Goal: Navigation & Orientation: Find specific page/section

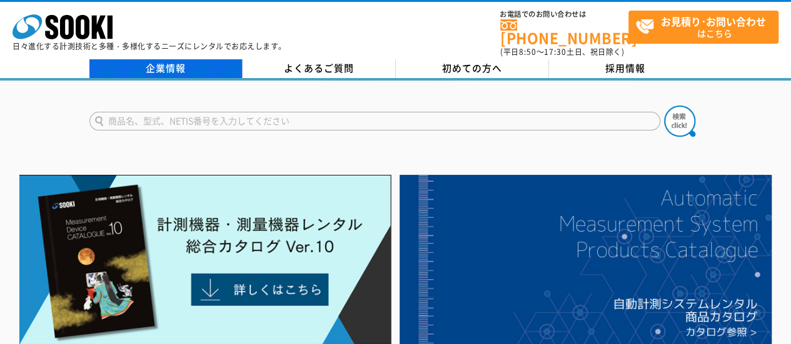
click at [172, 59] on link "企業情報" at bounding box center [165, 68] width 153 height 19
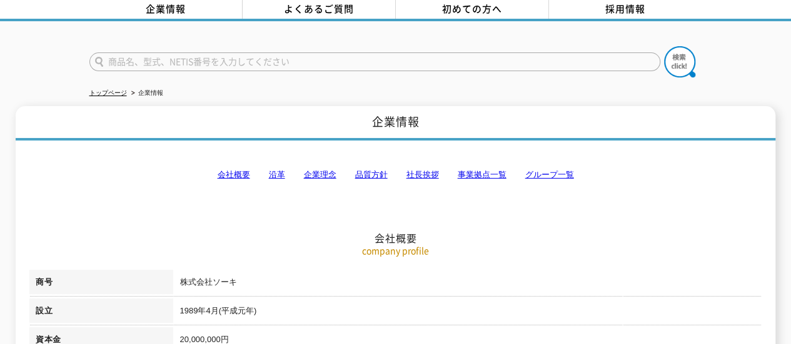
scroll to position [54, 0]
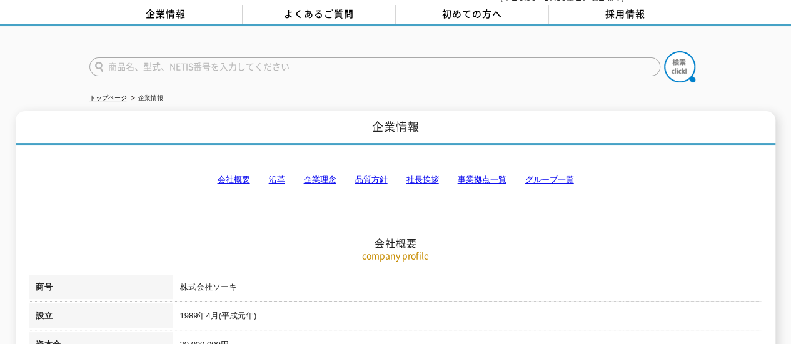
click at [475, 175] on link "事業拠点一覧" at bounding box center [481, 179] width 49 height 9
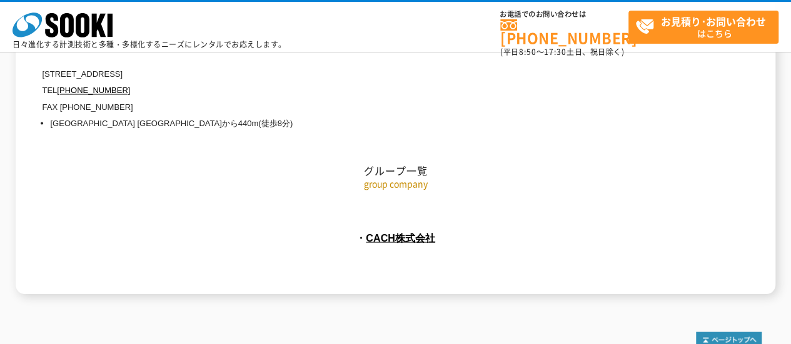
scroll to position [5838, 0]
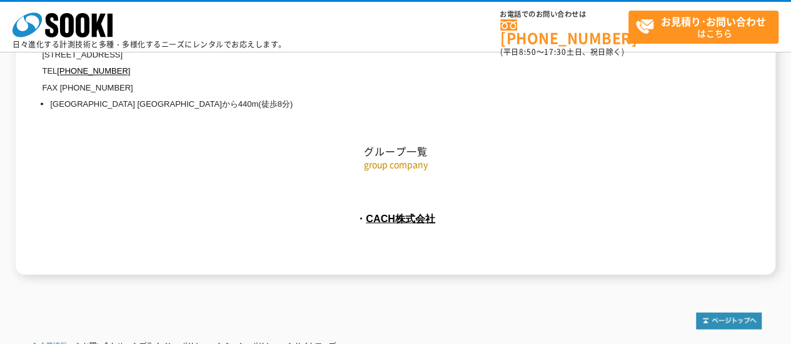
click at [57, 341] on link "企業情報" at bounding box center [52, 344] width 27 height 7
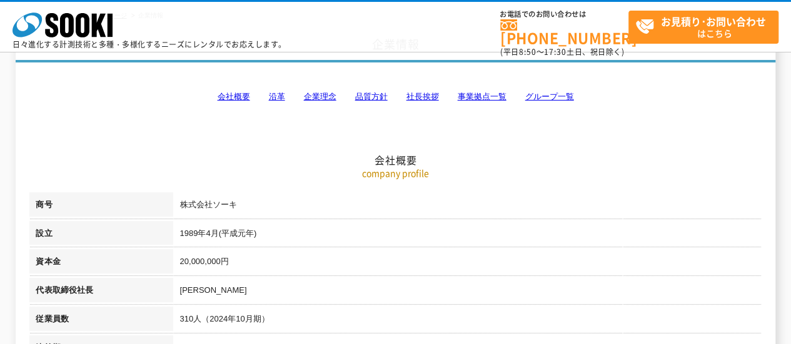
scroll to position [89, 0]
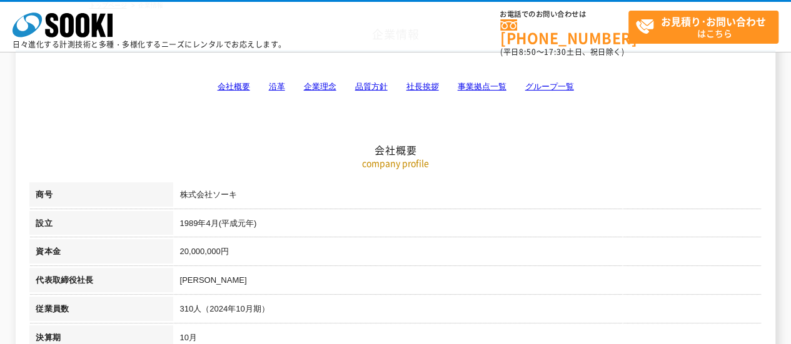
click at [547, 86] on link "グループ一覧" at bounding box center [548, 86] width 49 height 9
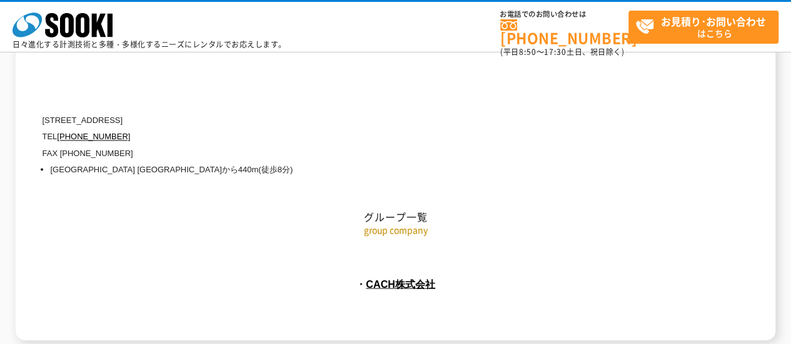
scroll to position [5838, 0]
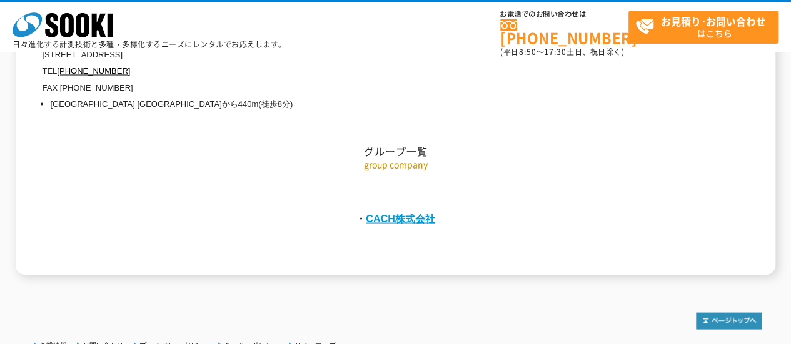
click at [387, 212] on link "CACH株式会社" at bounding box center [400, 217] width 69 height 11
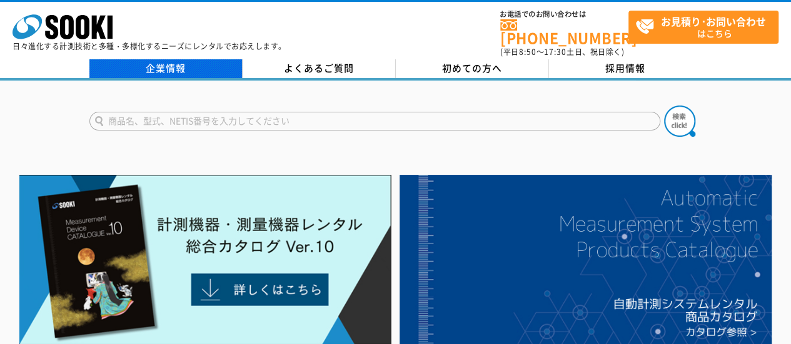
click at [180, 64] on link "企業情報" at bounding box center [165, 68] width 153 height 19
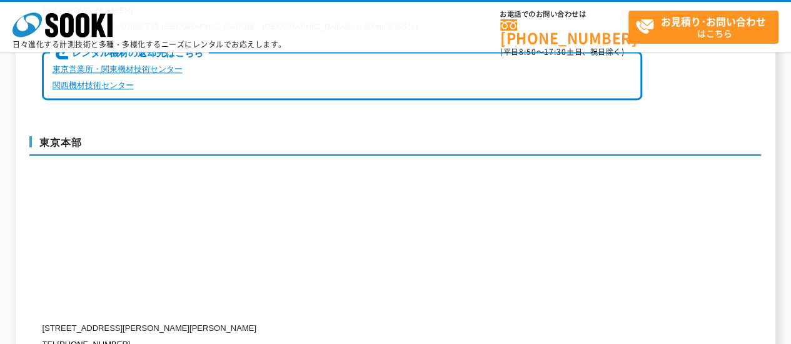
scroll to position [3273, 0]
